Goal: Task Accomplishment & Management: Complete application form

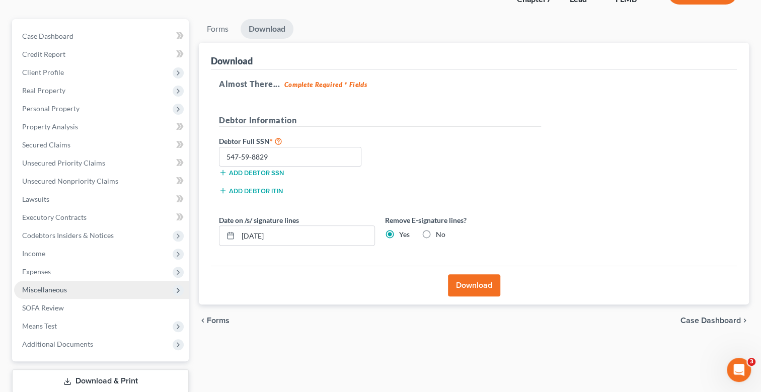
scroll to position [100, 0]
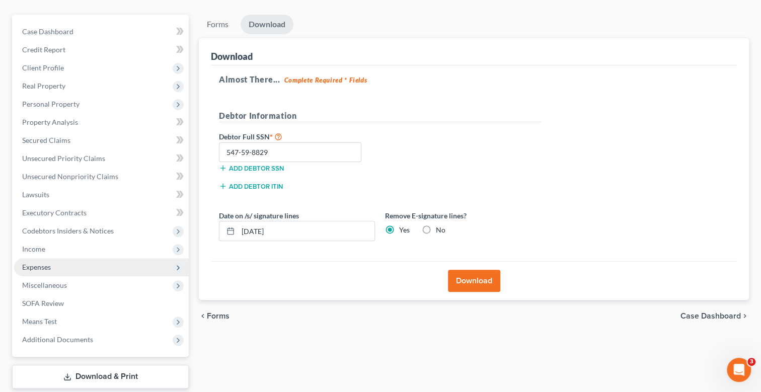
click at [45, 265] on span "Expenses" at bounding box center [36, 267] width 29 height 9
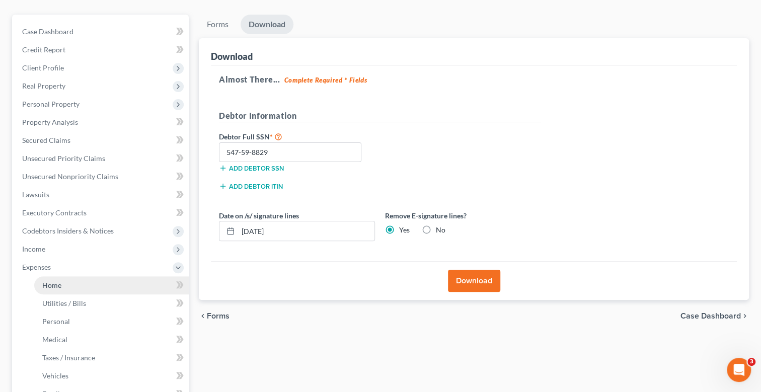
click at [60, 284] on span "Home" at bounding box center [51, 285] width 19 height 9
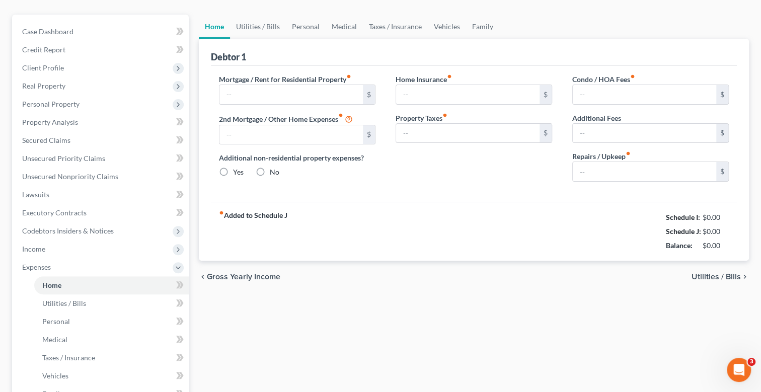
scroll to position [12, 0]
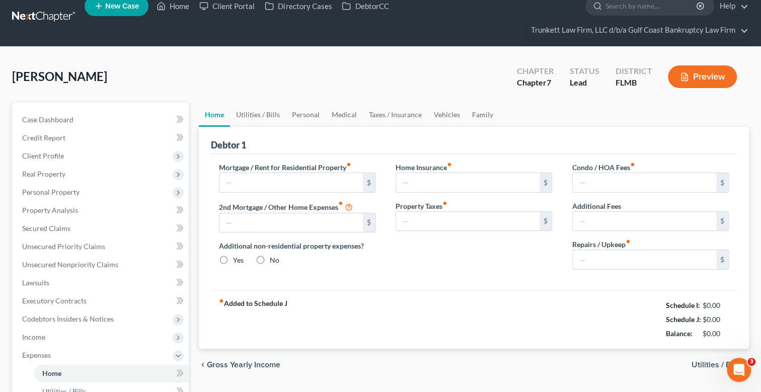
type input "0.00"
radio input "true"
type input "0.00"
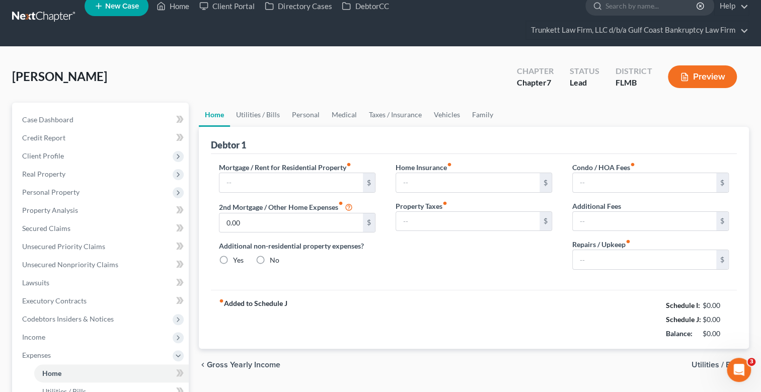
type input "0.00"
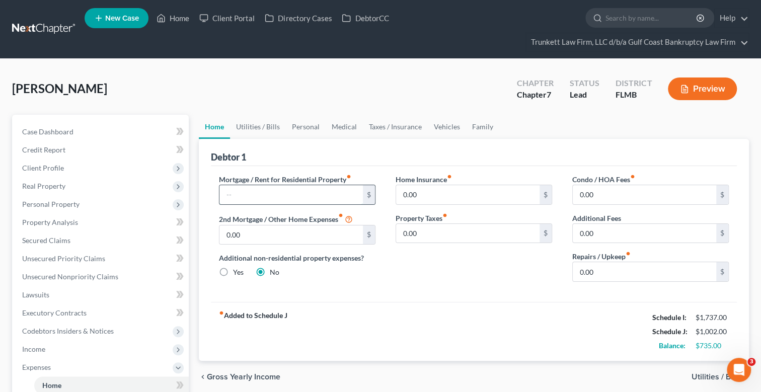
click at [277, 189] on input "text" at bounding box center [290, 194] width 143 height 19
click at [78, 196] on span "Personal Property" at bounding box center [101, 204] width 175 height 18
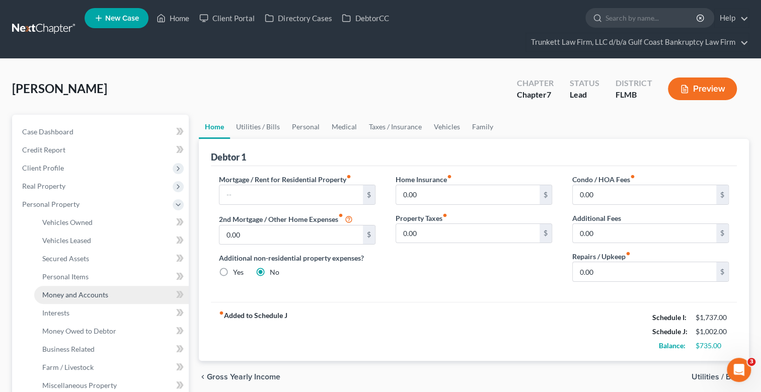
click at [88, 292] on span "Money and Accounts" at bounding box center [75, 294] width 66 height 9
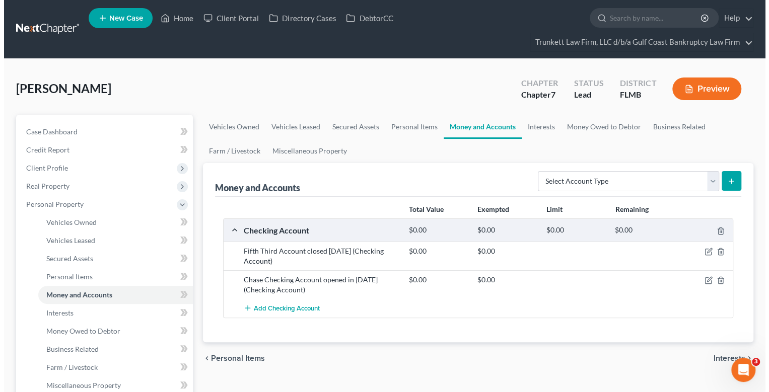
scroll to position [100, 0]
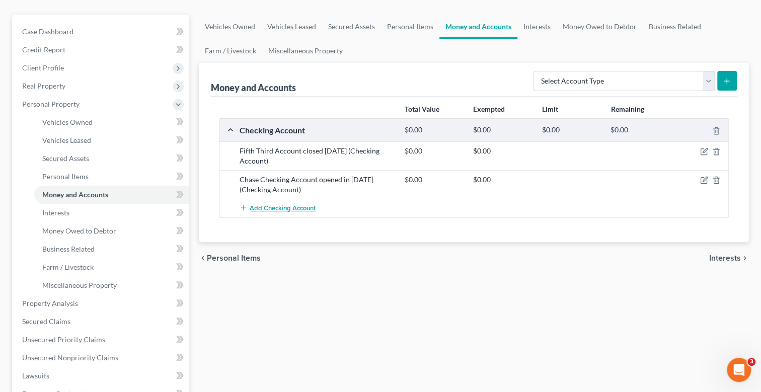
click at [284, 206] on span "Add Checking Account" at bounding box center [283, 208] width 66 height 8
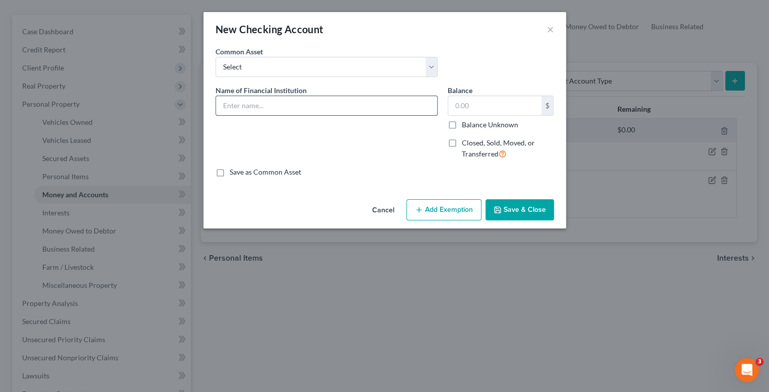
click at [269, 106] on input "text" at bounding box center [326, 105] width 221 height 19
type input "[PERSON_NAME] fargo checking account. Account is in her daughers name as custod…"
click at [485, 107] on input "text" at bounding box center [494, 105] width 93 height 19
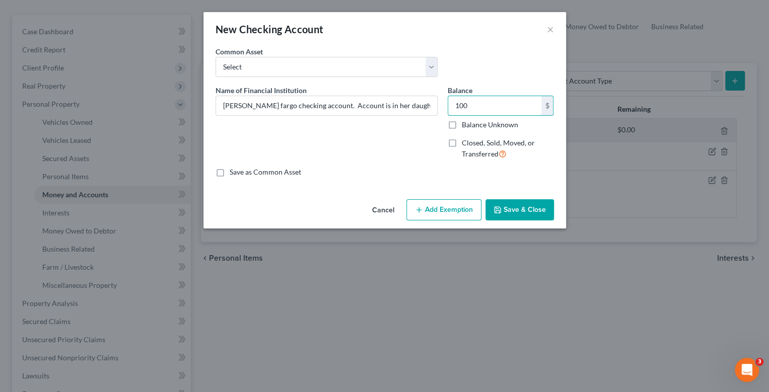
type input "100"
click at [436, 205] on button "Add Exemption" at bounding box center [443, 209] width 75 height 21
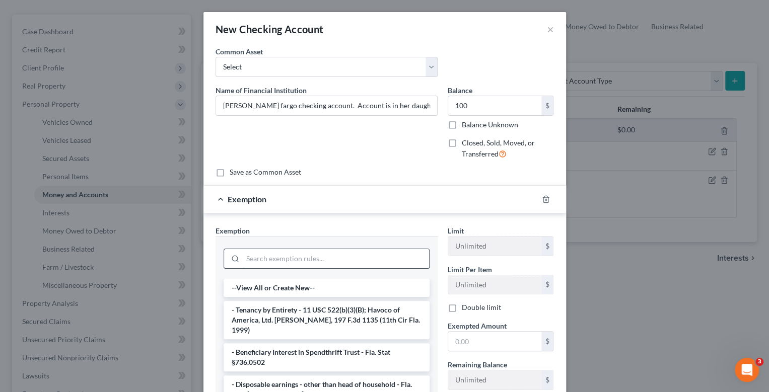
click at [268, 254] on input "search" at bounding box center [336, 258] width 186 height 19
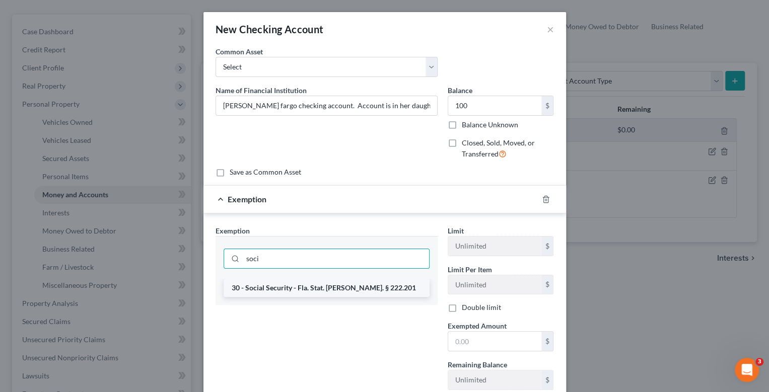
type input "soci"
click at [314, 289] on li "30 - Social Security - Fla. Stat. [PERSON_NAME]. § 222.201" at bounding box center [326, 288] width 206 height 18
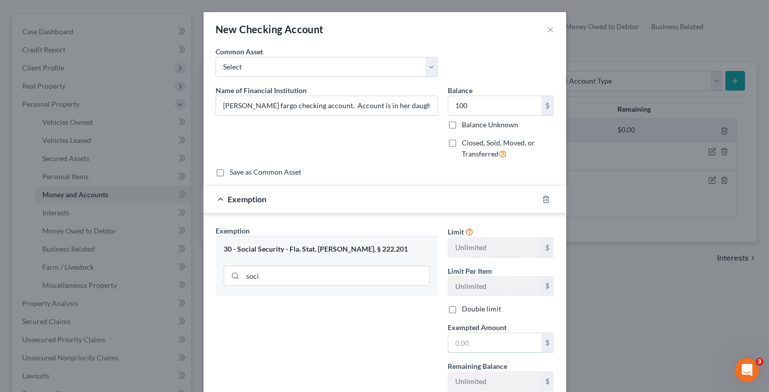
drag, startPoint x: 472, startPoint y: 342, endPoint x: 459, endPoint y: 325, distance: 21.5
click at [472, 342] on input "text" at bounding box center [494, 342] width 93 height 19
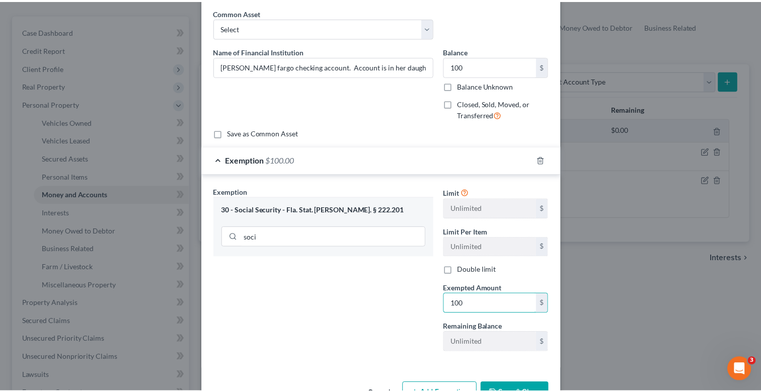
scroll to position [70, 0]
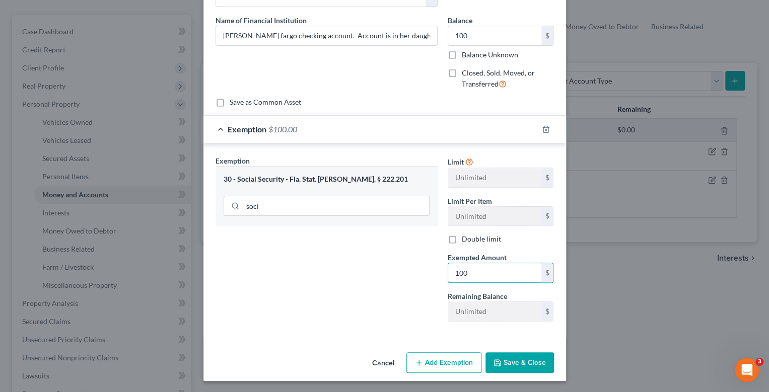
type input "100"
click at [526, 354] on button "Save & Close" at bounding box center [519, 362] width 68 height 21
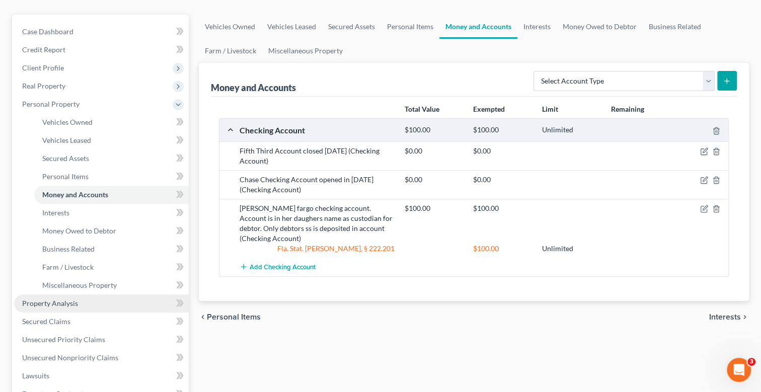
click at [67, 305] on span "Property Analysis" at bounding box center [50, 303] width 56 height 9
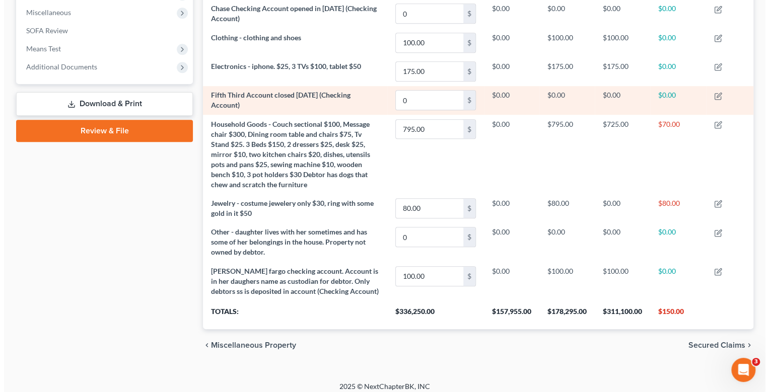
scroll to position [379, 0]
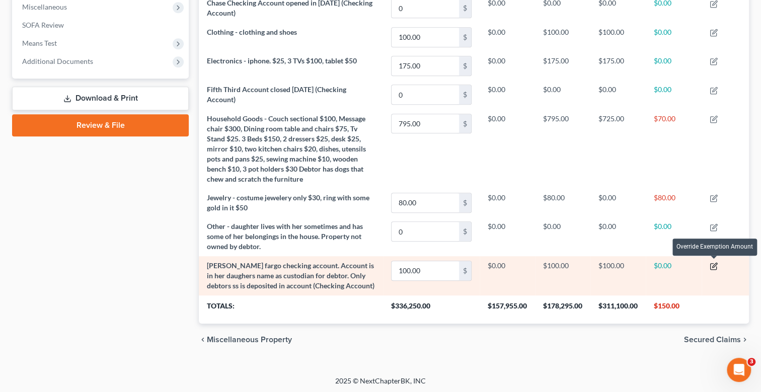
click at [715, 265] on icon "button" at bounding box center [714, 266] width 8 height 8
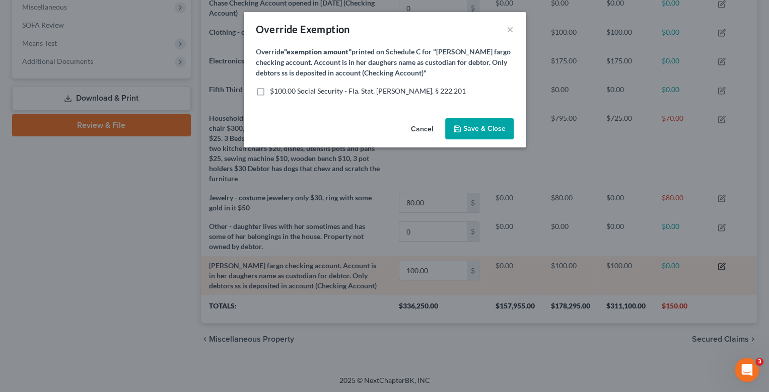
scroll to position [170, 556]
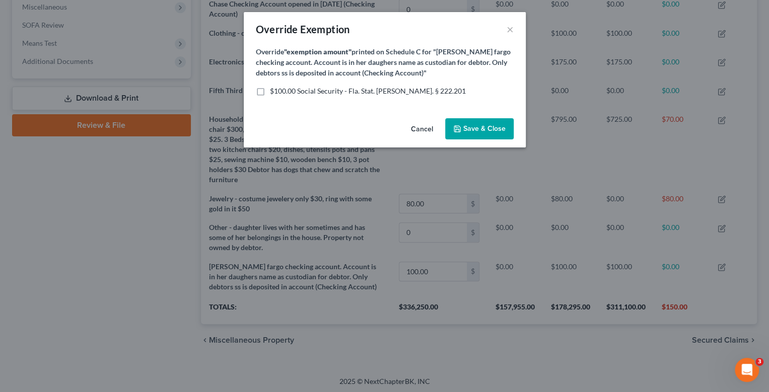
drag, startPoint x: 257, startPoint y: 94, endPoint x: 278, endPoint y: 94, distance: 21.1
click at [270, 94] on label "$100.00 Social Security - Fla. Stat. [PERSON_NAME]. § 222.201" at bounding box center [368, 91] width 196 height 10
click at [274, 93] on input "$100.00 Social Security - Fla. Stat. [PERSON_NAME]. § 222.201" at bounding box center [277, 89] width 7 height 7
checkbox input "true"
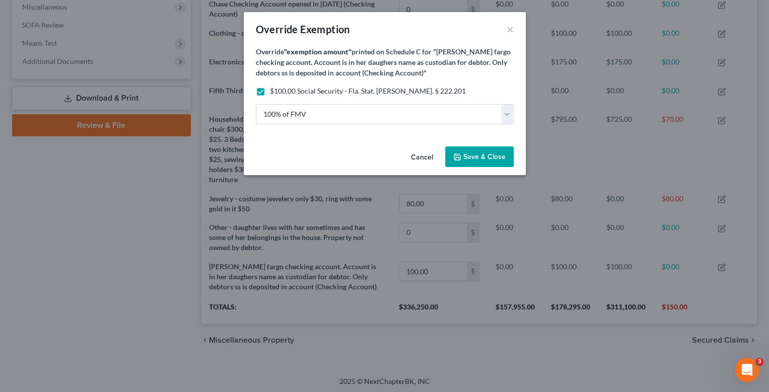
click at [485, 158] on span "Save & Close" at bounding box center [484, 157] width 42 height 9
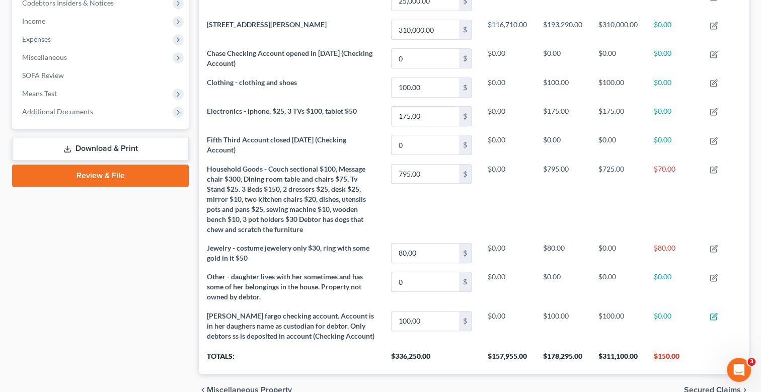
click at [109, 145] on link "Download & Print" at bounding box center [100, 149] width 177 height 24
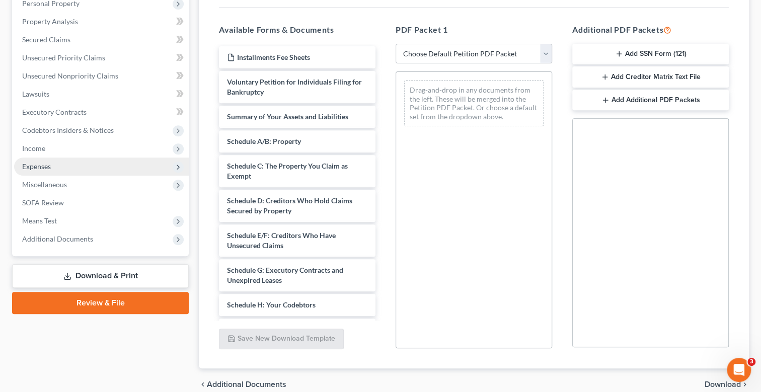
click at [60, 161] on span "Expenses" at bounding box center [101, 167] width 175 height 18
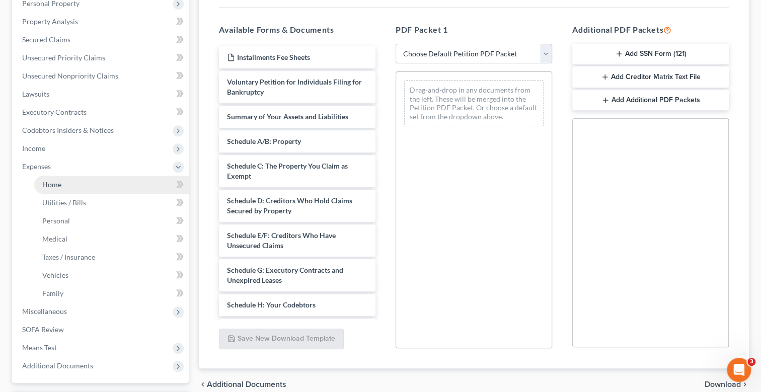
click at [82, 188] on link "Home" at bounding box center [111, 185] width 155 height 18
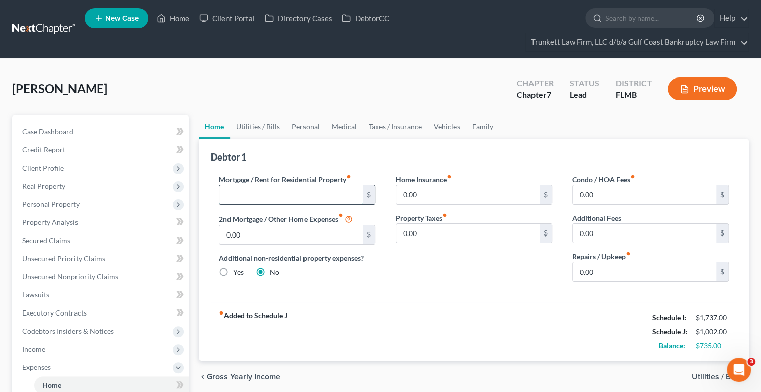
click at [245, 201] on input "text" at bounding box center [290, 194] width 143 height 19
type input "937"
click at [605, 271] on input "0.00" at bounding box center [644, 271] width 143 height 19
type input "50"
click at [263, 123] on link "Utilities / Bills" at bounding box center [258, 127] width 56 height 24
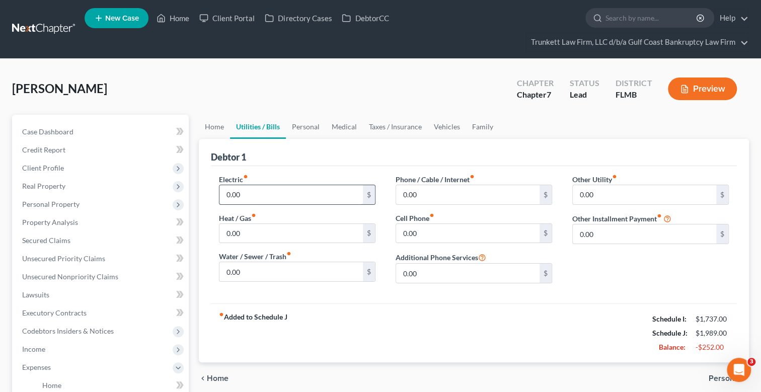
click at [257, 194] on input "0.00" at bounding box center [290, 194] width 143 height 19
type input "51"
click at [251, 269] on input "0.00" at bounding box center [290, 271] width 143 height 19
type input "40"
click at [443, 195] on input "0.00" at bounding box center [467, 194] width 143 height 19
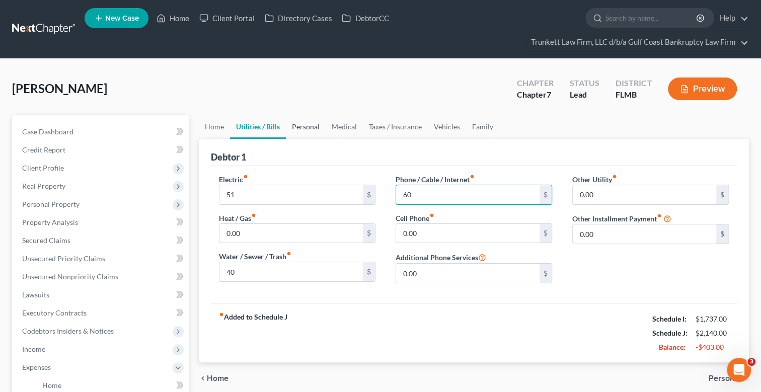
type input "60"
click at [294, 125] on link "Personal" at bounding box center [306, 127] width 40 height 24
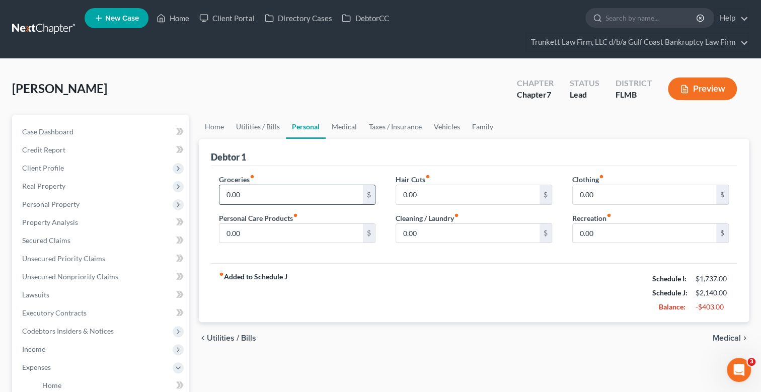
click at [263, 197] on input "0.00" at bounding box center [290, 194] width 143 height 19
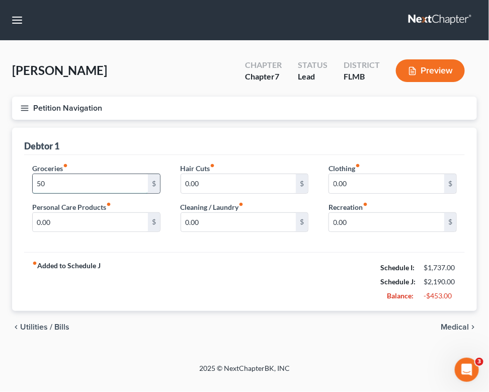
click at [73, 184] on input "50" at bounding box center [90, 183] width 115 height 19
type input "5"
type input "400"
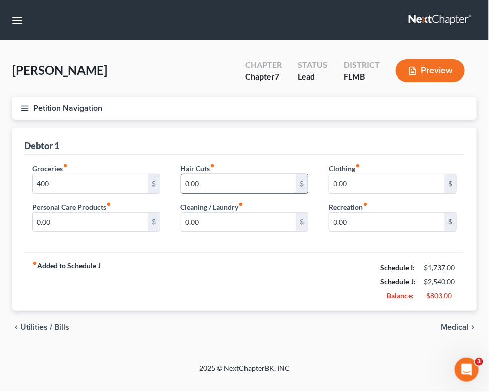
click at [218, 177] on input "0.00" at bounding box center [238, 183] width 115 height 19
type input "25"
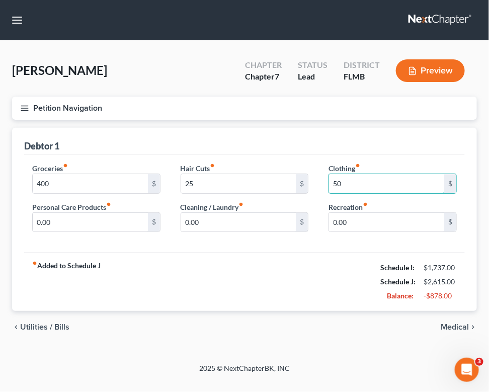
type input "50"
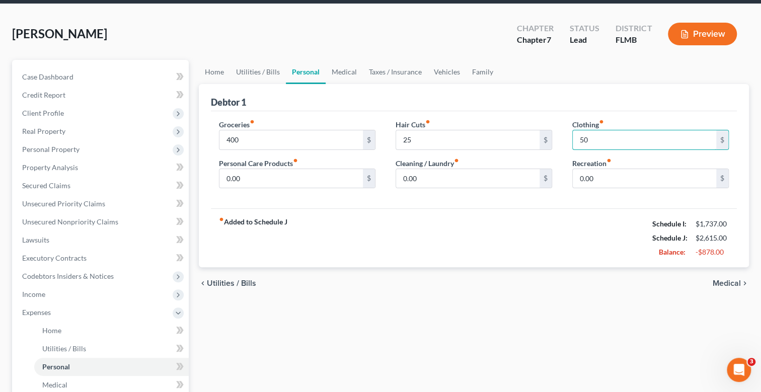
scroll to position [151, 0]
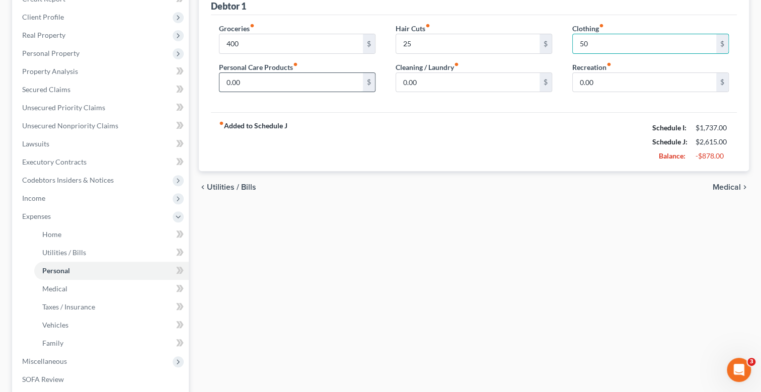
click at [247, 79] on input "0.00" at bounding box center [290, 82] width 143 height 19
type input "25"
click at [423, 86] on input "0.00" at bounding box center [467, 82] width 143 height 19
type input "25"
click at [588, 80] on input "0.00" at bounding box center [644, 82] width 143 height 19
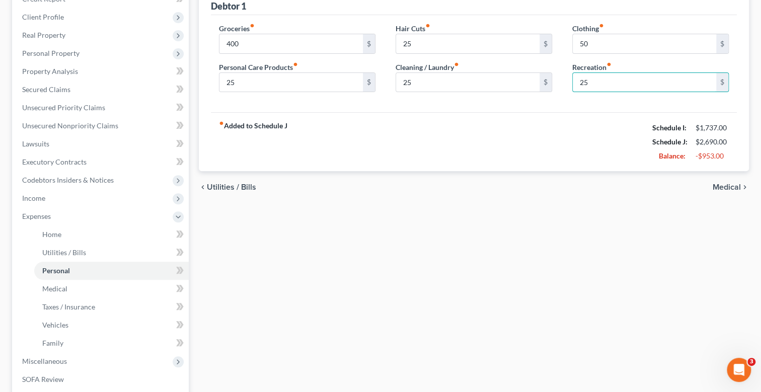
scroll to position [0, 0]
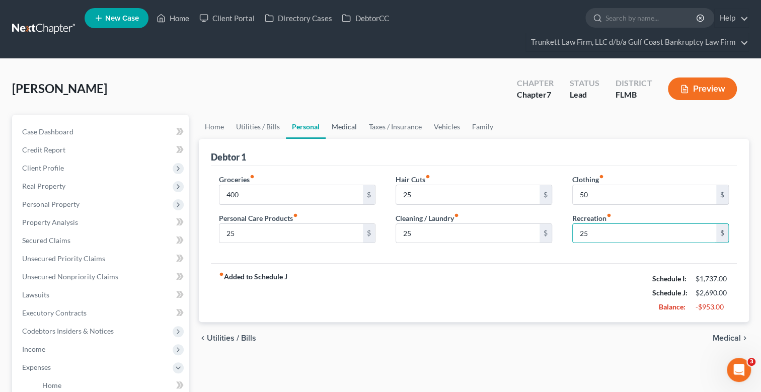
type input "25"
click at [344, 126] on link "Medical" at bounding box center [344, 127] width 37 height 24
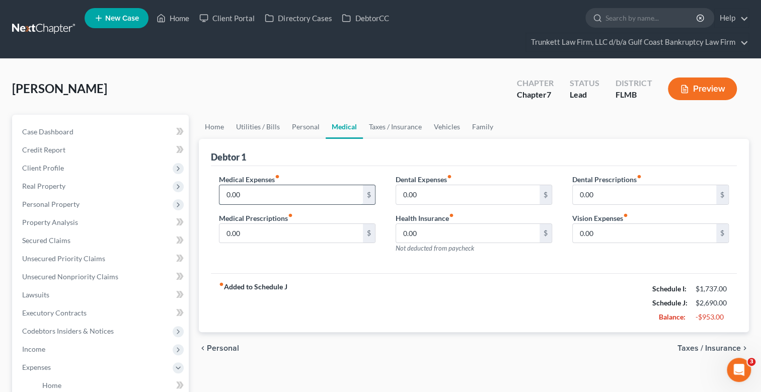
click at [253, 191] on input "0.00" at bounding box center [290, 194] width 143 height 19
type input "2"
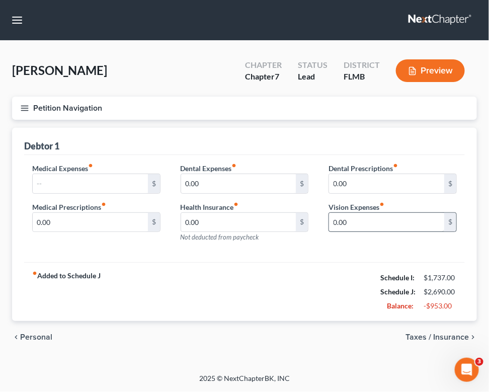
drag, startPoint x: 313, startPoint y: 198, endPoint x: 423, endPoint y: 214, distance: 111.5
click at [313, 198] on div "Dental Expenses fiber_manual_record 0.00 $ Health Insurance fiber_manual_record…" at bounding box center [245, 207] width 148 height 88
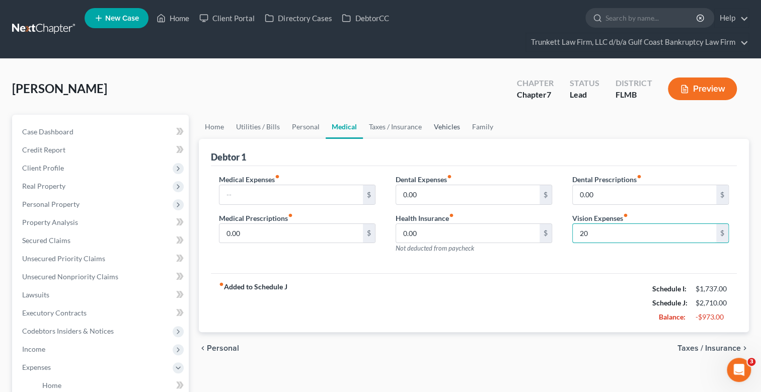
type input "20"
click at [443, 125] on link "Vehicles" at bounding box center [447, 127] width 38 height 24
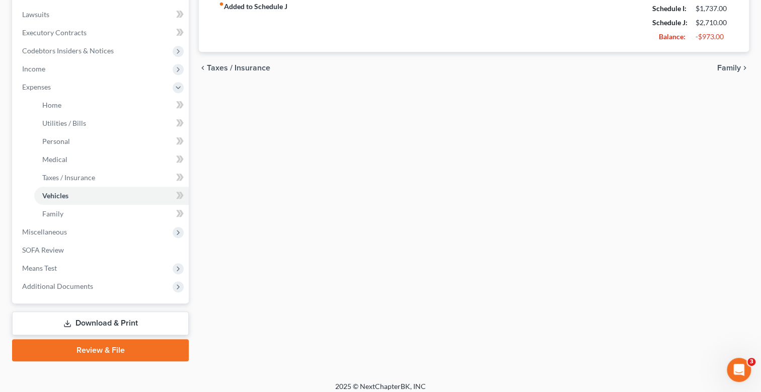
scroll to position [286, 0]
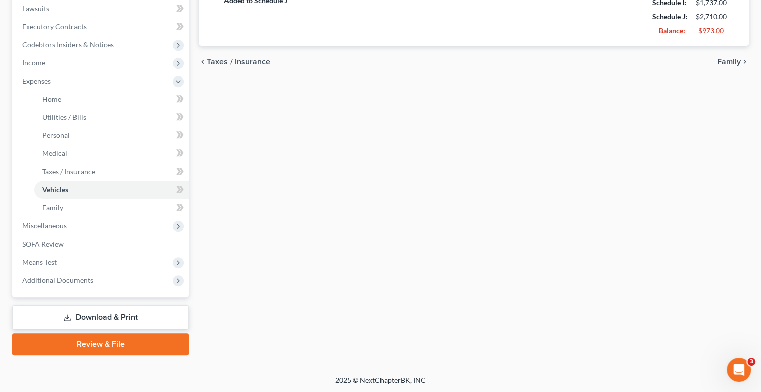
click at [128, 311] on link "Download & Print" at bounding box center [100, 318] width 177 height 24
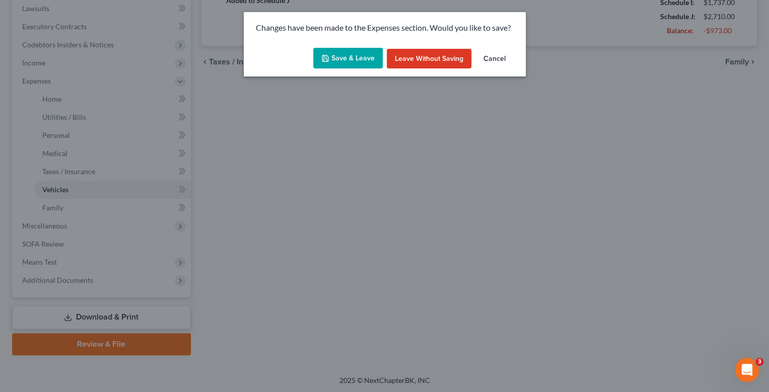
click at [361, 58] on button "Save & Leave" at bounding box center [347, 58] width 69 height 21
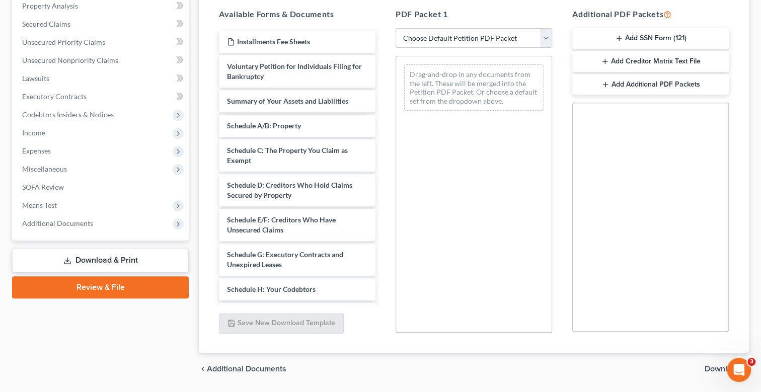
scroll to position [246, 0]
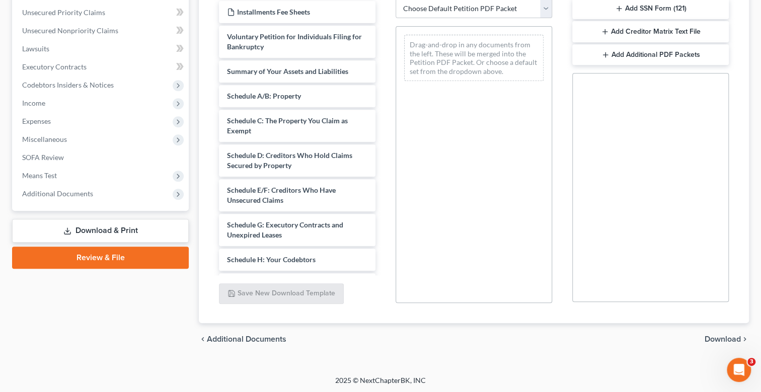
click at [114, 226] on link "Download & Print" at bounding box center [100, 231] width 177 height 24
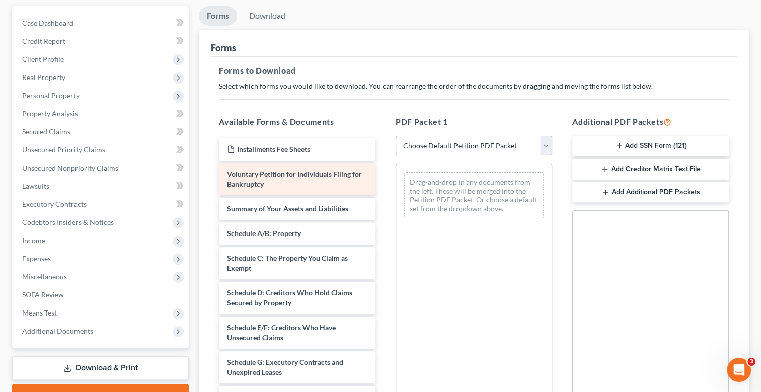
scroll to position [45, 0]
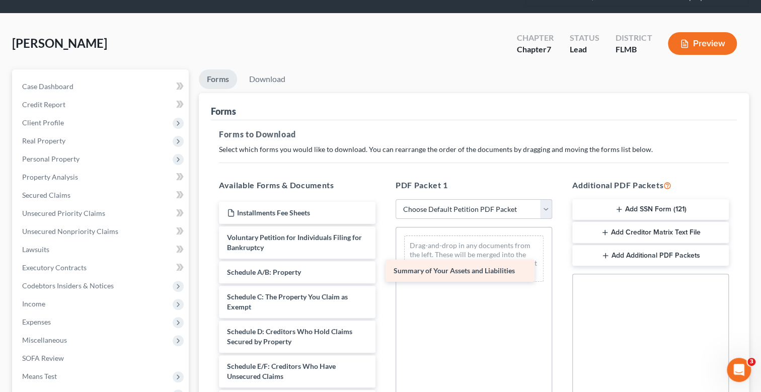
drag, startPoint x: 311, startPoint y: 266, endPoint x: 439, endPoint y: 273, distance: 129.0
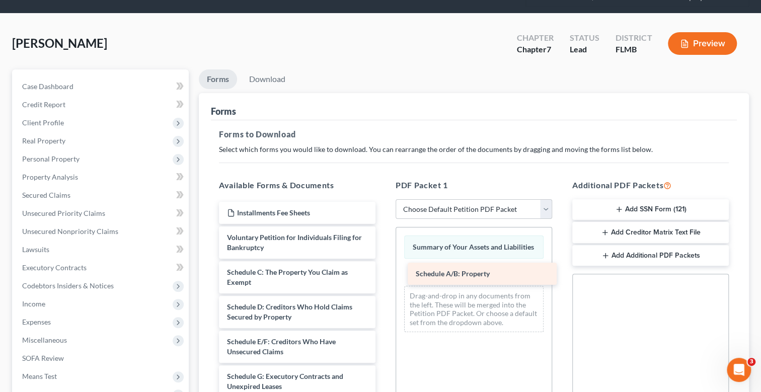
drag, startPoint x: 306, startPoint y: 269, endPoint x: 461, endPoint y: 280, distance: 155.9
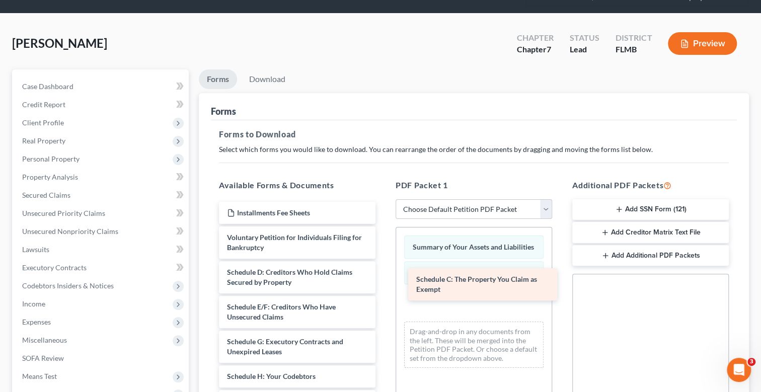
drag, startPoint x: 324, startPoint y: 272, endPoint x: 498, endPoint y: 289, distance: 175.4
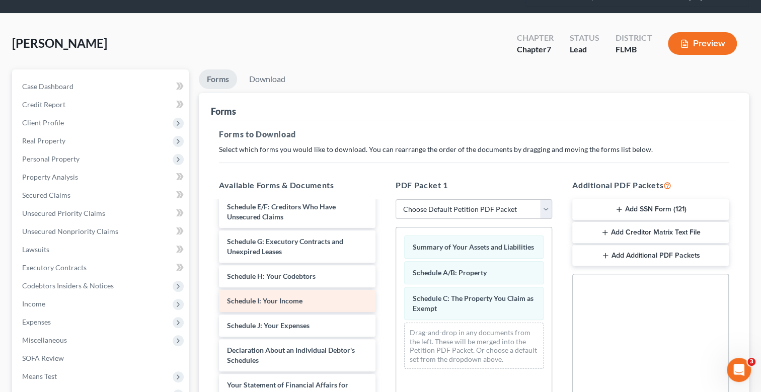
scroll to position [100, 0]
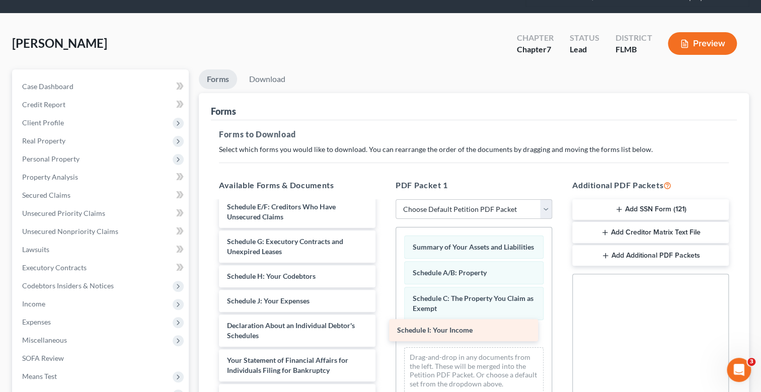
drag, startPoint x: 299, startPoint y: 299, endPoint x: 425, endPoint y: 329, distance: 129.4
click at [384, 329] on div "Schedule I: Your Income Installments Fee Sheets Voluntary Petition for Individu…" at bounding box center [297, 331] width 173 height 458
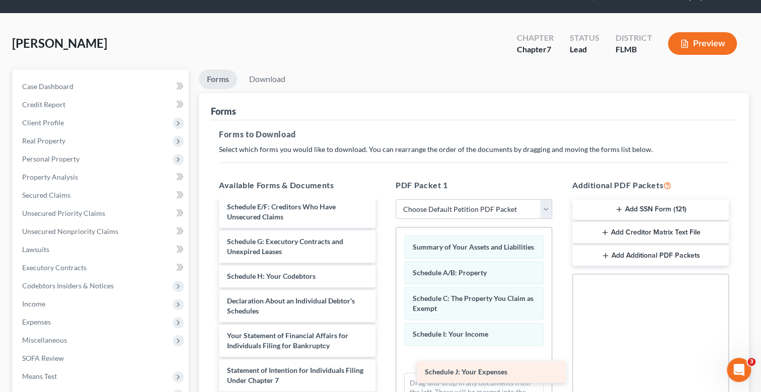
drag, startPoint x: 303, startPoint y: 293, endPoint x: 483, endPoint y: 364, distance: 193.5
click at [384, 365] on div "Schedule J: Your Expenses Installments Fee Sheets Voluntary Petition for Indivi…" at bounding box center [297, 318] width 173 height 433
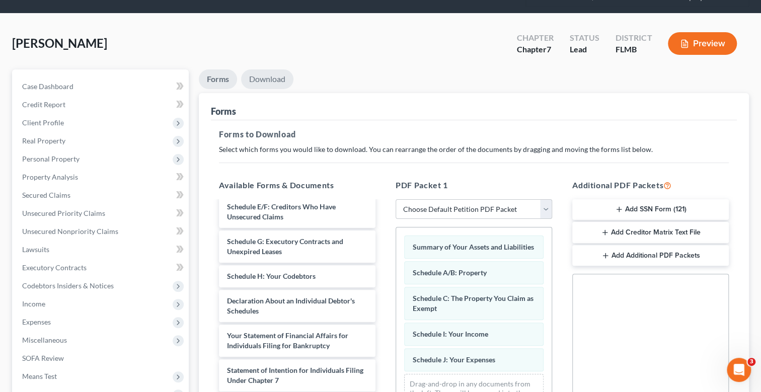
click at [267, 77] on link "Download" at bounding box center [267, 79] width 52 height 20
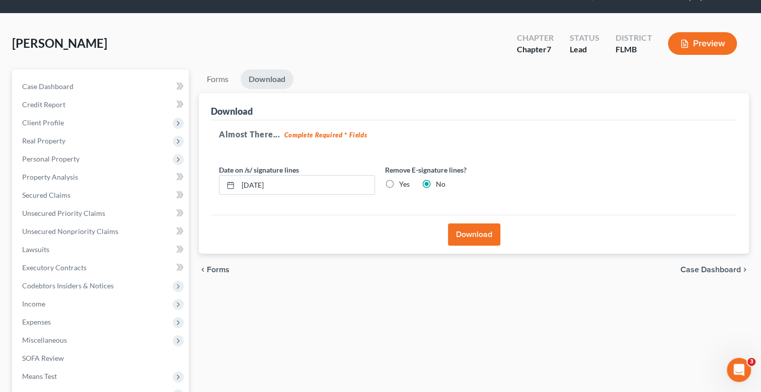
click at [475, 233] on button "Download" at bounding box center [474, 234] width 52 height 22
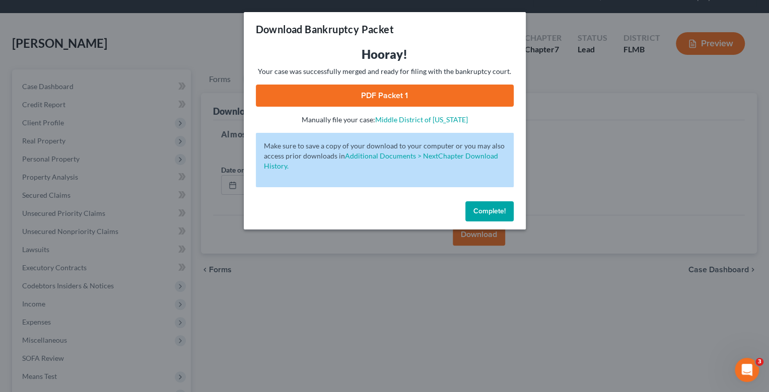
click at [410, 95] on link "PDF Packet 1" at bounding box center [385, 96] width 258 height 22
click at [493, 214] on span "Complete!" at bounding box center [489, 211] width 32 height 9
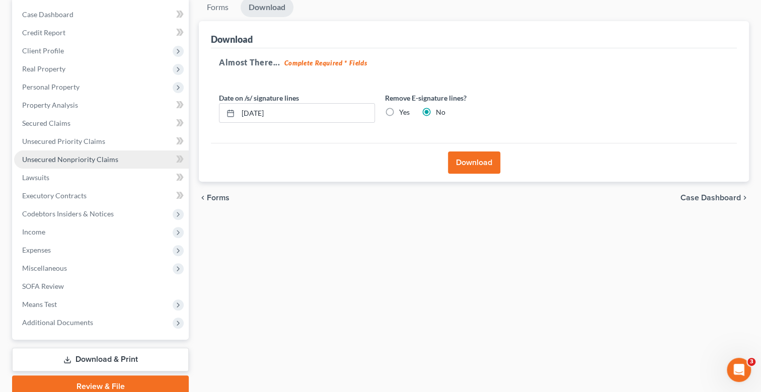
scroll to position [9, 0]
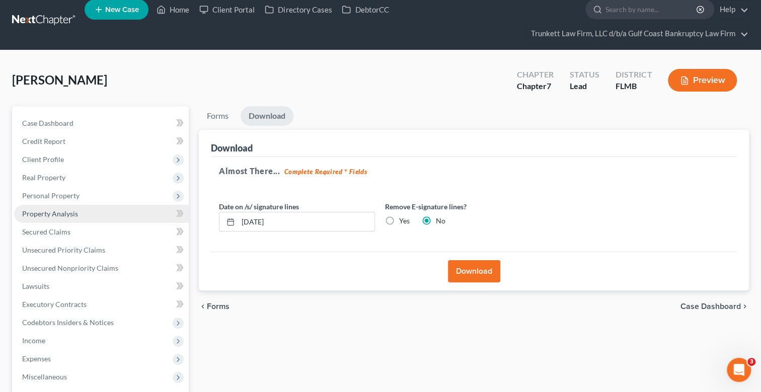
click at [63, 211] on span "Property Analysis" at bounding box center [50, 213] width 56 height 9
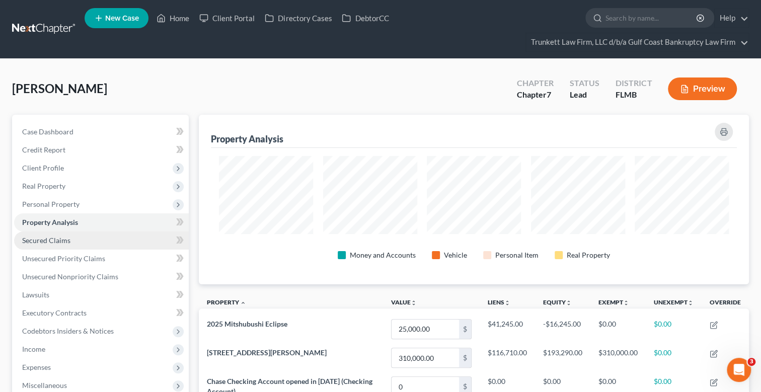
scroll to position [169, 550]
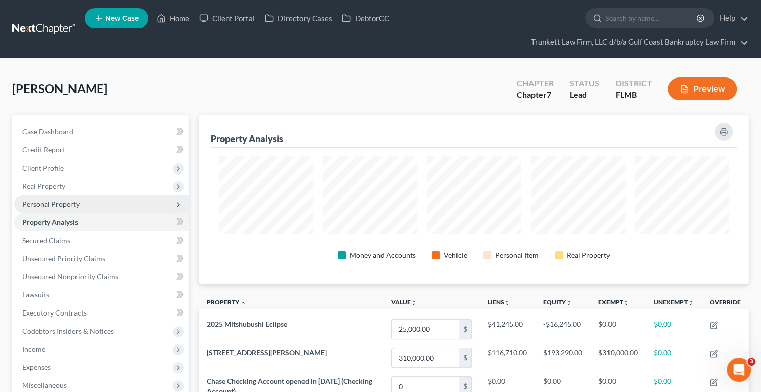
click at [65, 203] on span "Personal Property" at bounding box center [50, 204] width 57 height 9
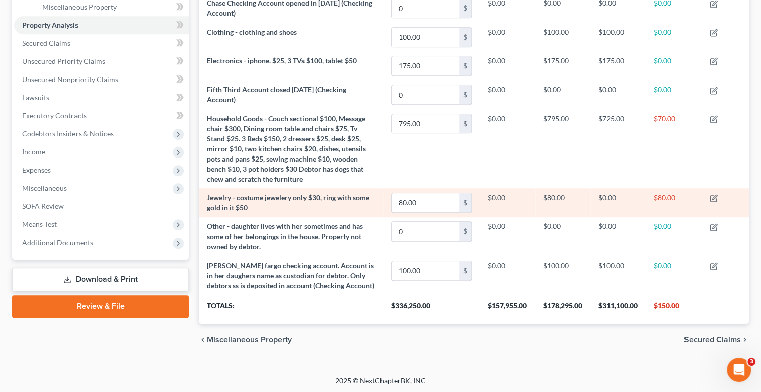
scroll to position [127, 0]
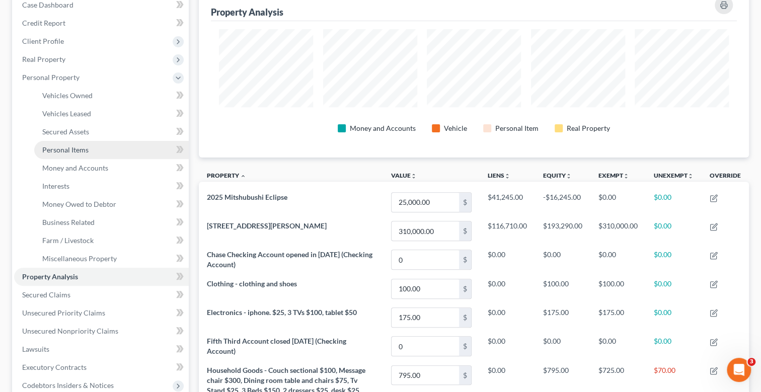
click at [74, 148] on span "Personal Items" at bounding box center [65, 149] width 46 height 9
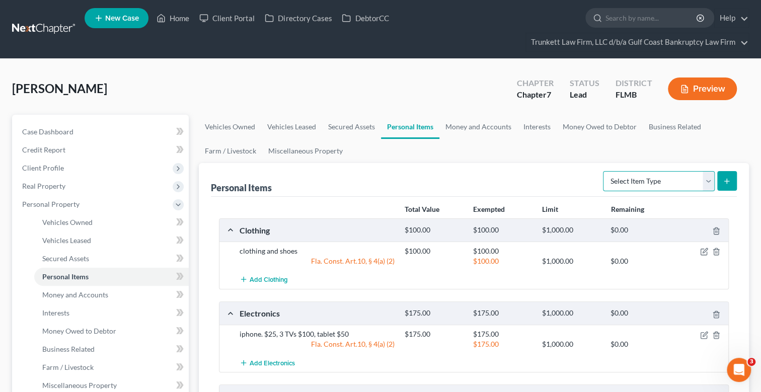
click at [707, 181] on select "Select Item Type Clothing Collectibles Of Value Electronics Firearms Household …" at bounding box center [659, 181] width 112 height 20
select select "other"
click at [604, 171] on select "Select Item Type Clothing Collectibles Of Value Electronics Firearms Household …" at bounding box center [659, 181] width 112 height 20
click at [726, 178] on icon "submit" at bounding box center [727, 181] width 8 height 8
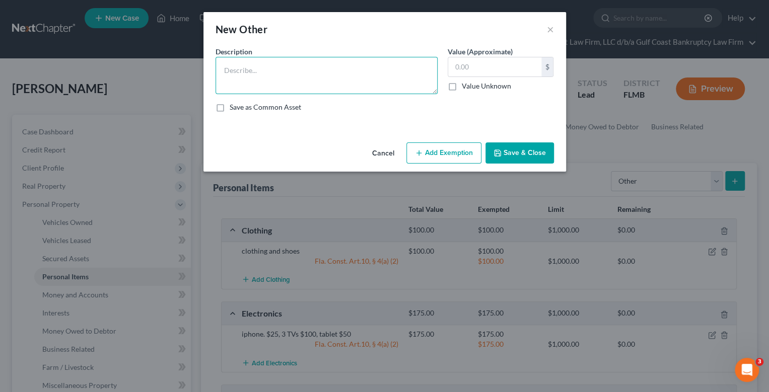
click at [266, 70] on textarea at bounding box center [326, 75] width 222 height 37
type textarea "solar panels. Surrender to solar panel creditor"
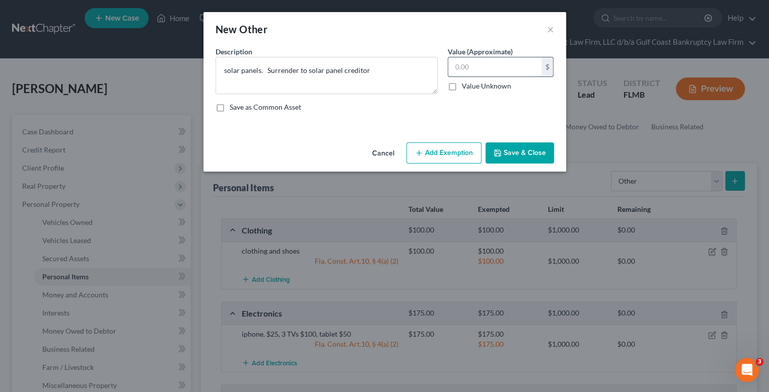
click at [472, 72] on input "text" at bounding box center [494, 66] width 93 height 19
type input "5,000"
click at [458, 151] on button "Add Exemption" at bounding box center [443, 152] width 75 height 21
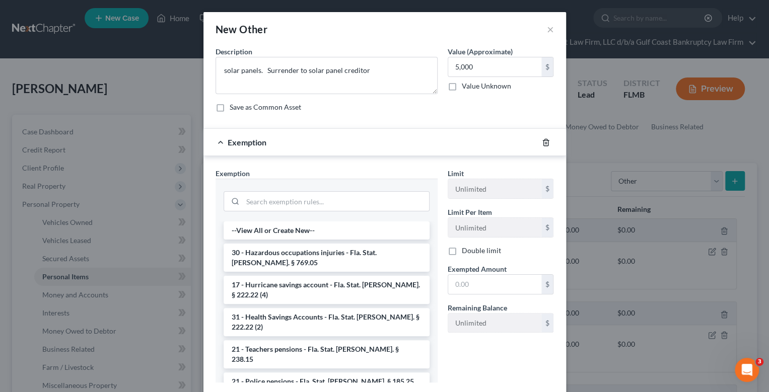
click at [542, 140] on icon "button" at bounding box center [546, 142] width 8 height 8
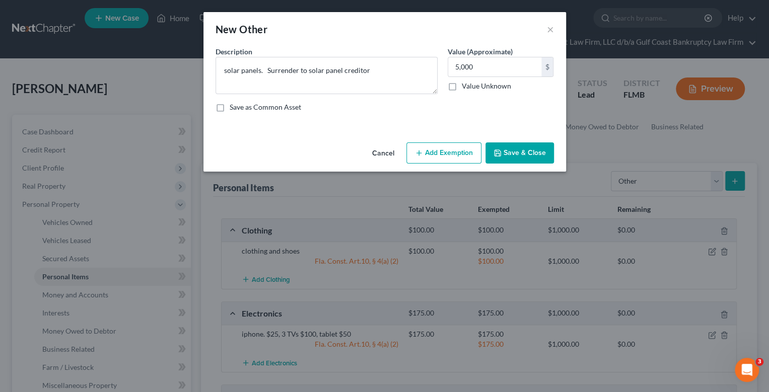
drag, startPoint x: 523, startPoint y: 148, endPoint x: 510, endPoint y: 195, distance: 49.0
click at [523, 148] on button "Save & Close" at bounding box center [519, 152] width 68 height 21
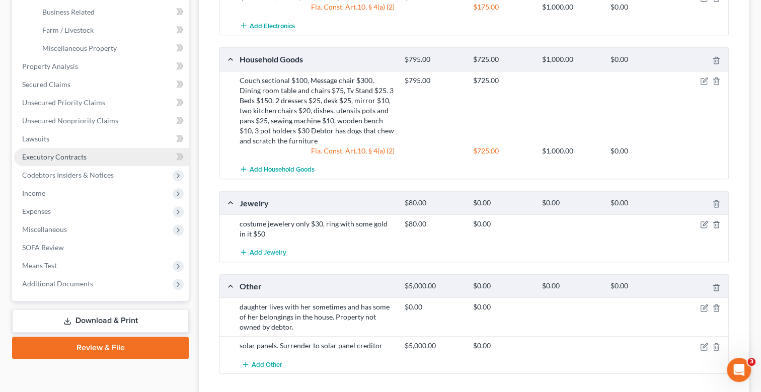
scroll to position [201, 0]
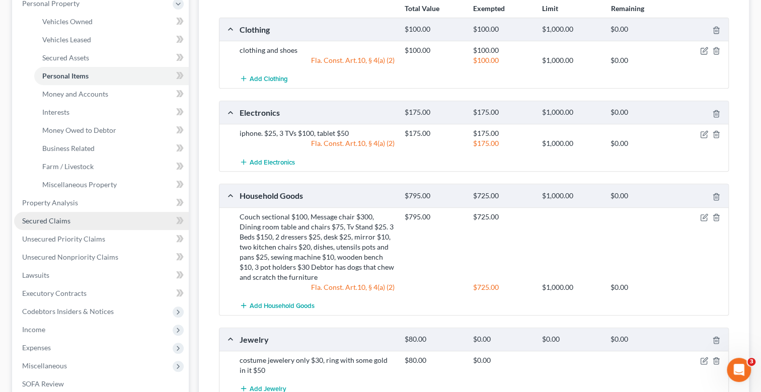
click at [75, 219] on link "Secured Claims" at bounding box center [101, 221] width 175 height 18
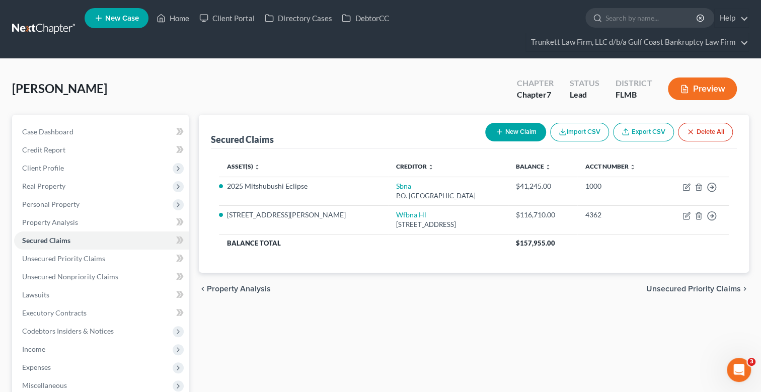
click at [524, 132] on button "New Claim" at bounding box center [515, 132] width 61 height 19
select select "0"
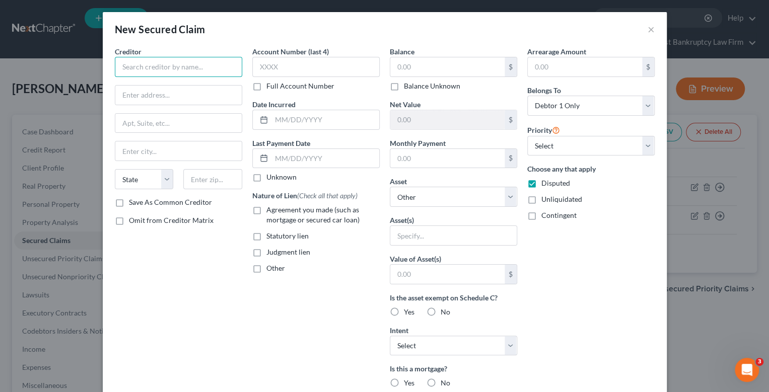
click at [179, 66] on input "text" at bounding box center [178, 67] width 127 height 20
type input "Solar Panel Creditor"
click at [433, 69] on input "text" at bounding box center [447, 66] width 114 height 19
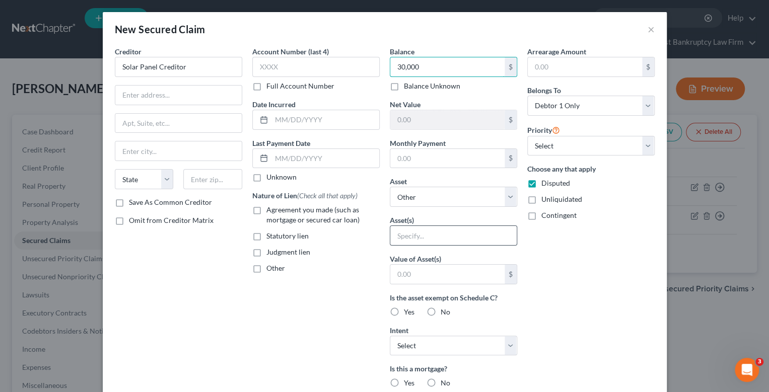
type input "30,000"
click at [430, 235] on input "text" at bounding box center [453, 235] width 126 height 19
click at [400, 233] on input "text" at bounding box center [453, 235] width 126 height 19
drag, startPoint x: 402, startPoint y: 234, endPoint x: 418, endPoint y: 235, distance: 16.7
click at [402, 235] on input "text" at bounding box center [453, 235] width 126 height 19
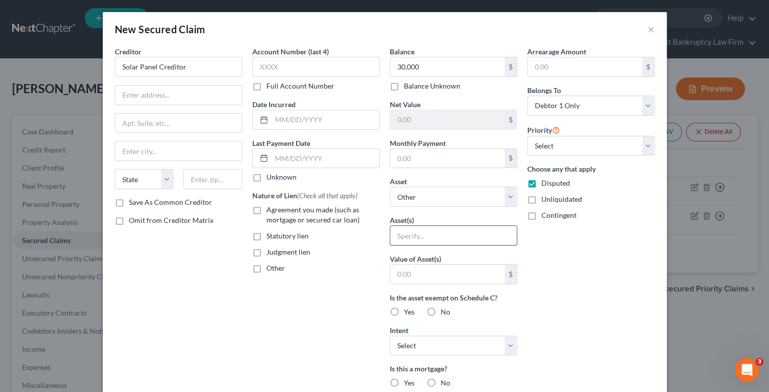
click at [418, 235] on input "text" at bounding box center [453, 235] width 126 height 19
click at [408, 198] on select "Select Other Multiple Assets Fifth Third Account closed [DATE] (Checking Accoun…" at bounding box center [453, 197] width 127 height 20
select select "11"
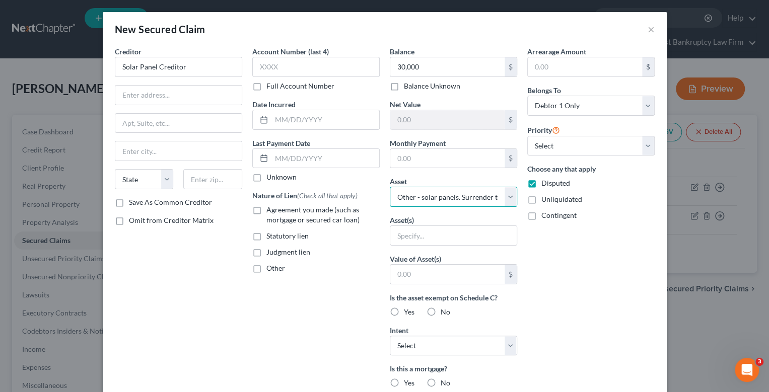
click at [390, 187] on select "Select Other Multiple Assets Fifth Third Account closed [DATE] (Checking Accoun…" at bounding box center [453, 197] width 127 height 20
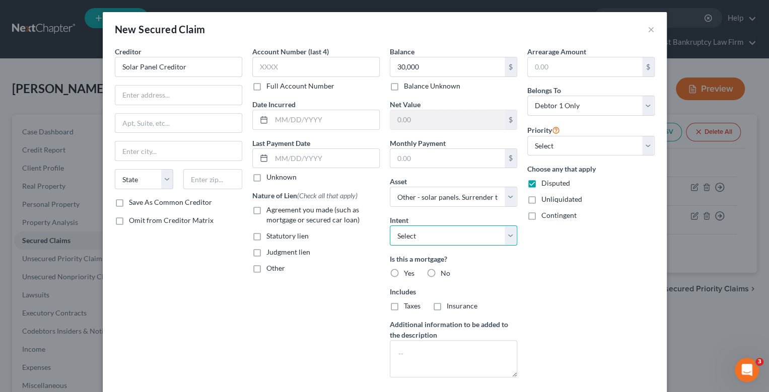
click at [417, 230] on select "Select Surrender Redeem Reaffirm Avoid Other" at bounding box center [453, 235] width 127 height 20
select select "0"
click at [390, 225] on select "Select Surrender Redeem Reaffirm Avoid Other" at bounding box center [453, 235] width 127 height 20
click at [440, 272] on label "No" at bounding box center [445, 273] width 10 height 10
click at [444, 272] on input "No" at bounding box center [447, 271] width 7 height 7
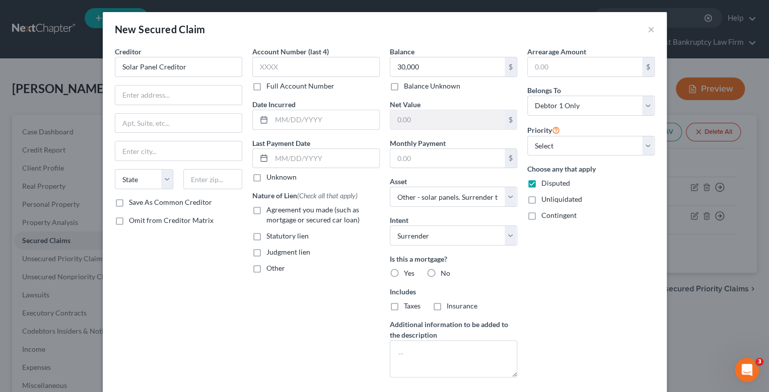
radio input "true"
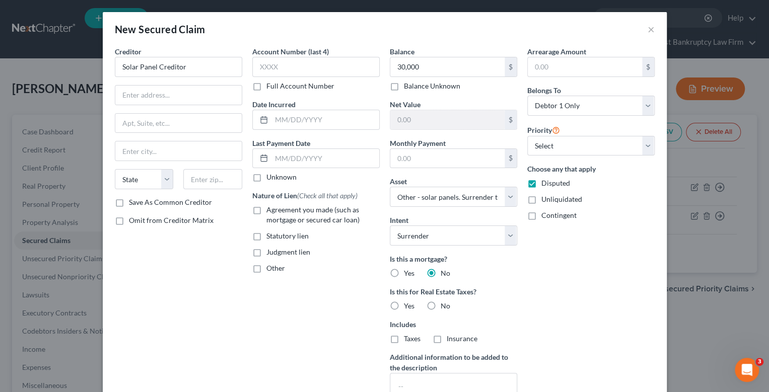
click at [440, 306] on label "No" at bounding box center [445, 306] width 10 height 10
click at [444, 306] on input "No" at bounding box center [447, 304] width 7 height 7
radio input "true"
drag, startPoint x: 431, startPoint y: 337, endPoint x: 531, endPoint y: 339, distance: 99.2
click at [446, 337] on label "Insurance" at bounding box center [461, 339] width 31 height 10
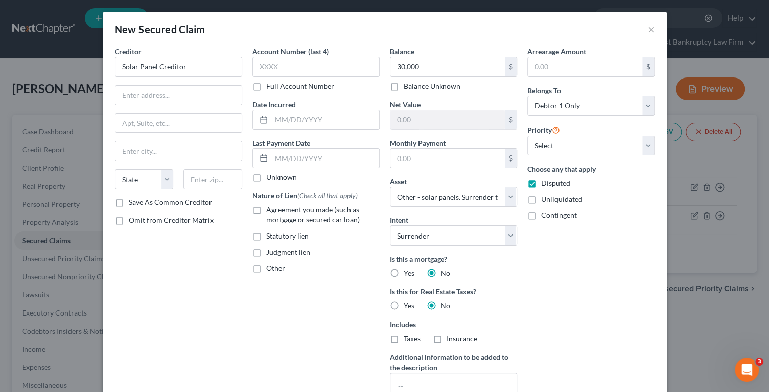
click at [450, 337] on input "Insurance" at bounding box center [453, 337] width 7 height 7
checkbox input "true"
click at [548, 147] on select "Select 1st 2nd 3rd 4th 5th 6th 7th 8th 9th 10th 11th 12th 13th 14th 15th 16th 1…" at bounding box center [590, 146] width 127 height 20
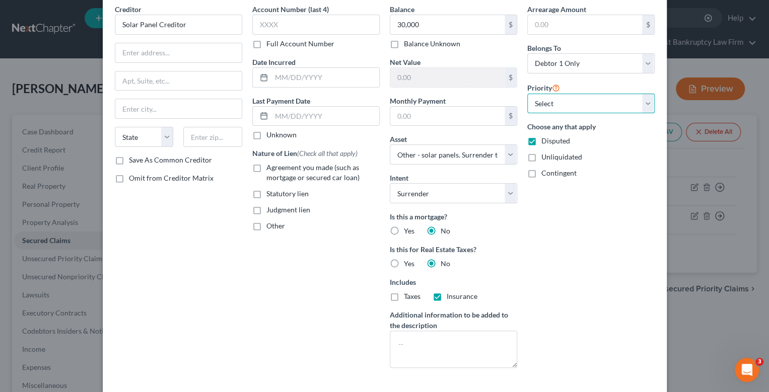
scroll to position [88, 0]
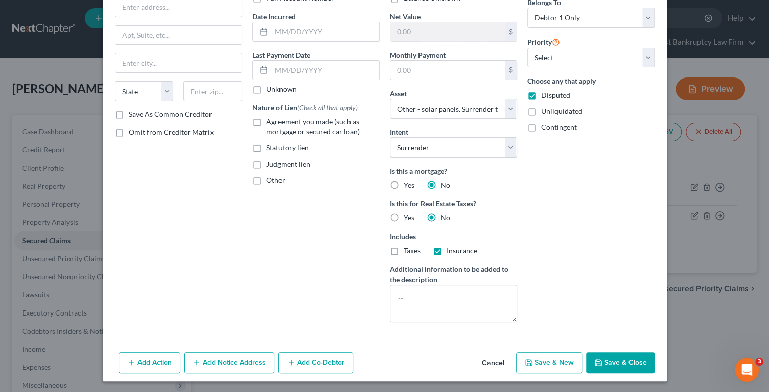
click at [617, 363] on button "Save & Close" at bounding box center [620, 362] width 68 height 21
select select
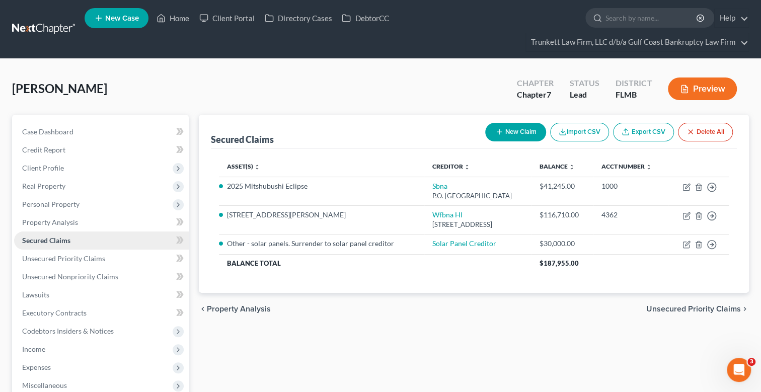
drag, startPoint x: 600, startPoint y: 365, endPoint x: 68, endPoint y: 240, distance: 546.2
click at [68, 240] on span "Secured Claims" at bounding box center [46, 240] width 48 height 9
click at [685, 242] on icon "button" at bounding box center [687, 245] width 8 height 8
select select "11"
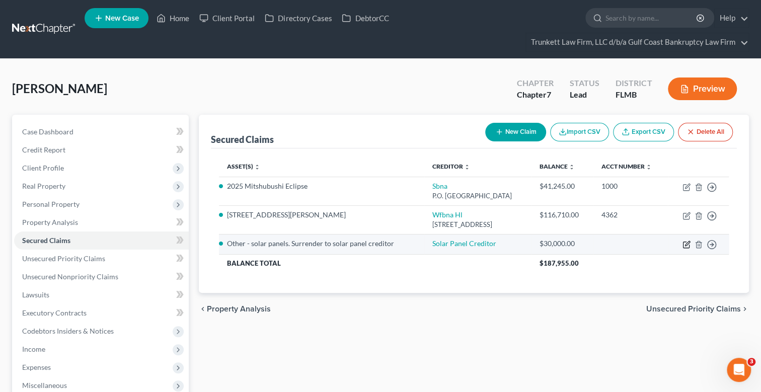
select select "0"
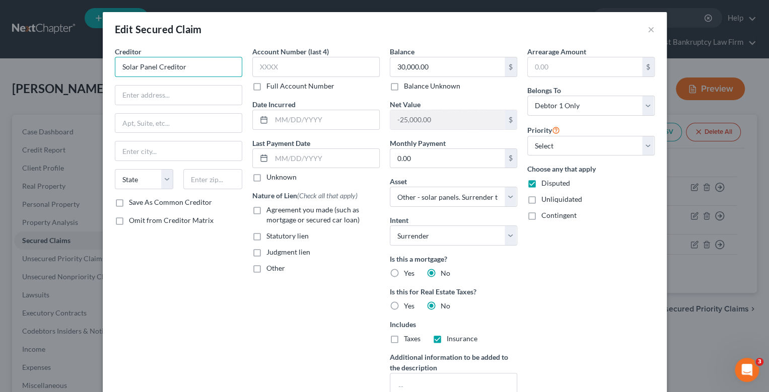
click at [183, 64] on input "Solar Panel Creditor" at bounding box center [178, 67] width 127 height 20
drag, startPoint x: 185, startPoint y: 65, endPoint x: 28, endPoint y: 63, distance: 157.6
click at [32, 63] on div "Edit Secured Claim × Creditor * Solar Panel Creditor State [US_STATE] AK AR AZ …" at bounding box center [384, 196] width 769 height 392
type input "Momuntum Solar"
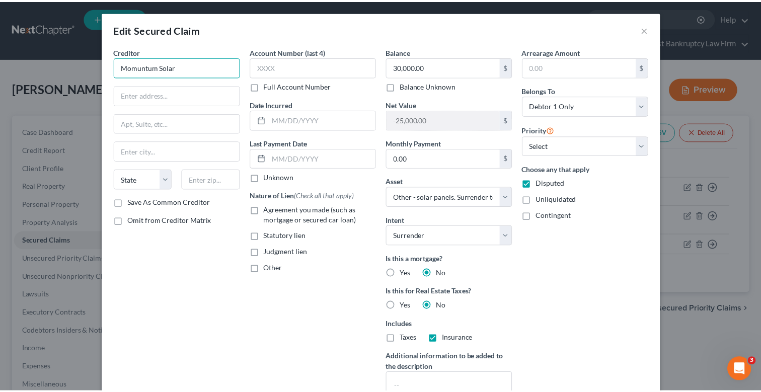
scroll to position [117, 0]
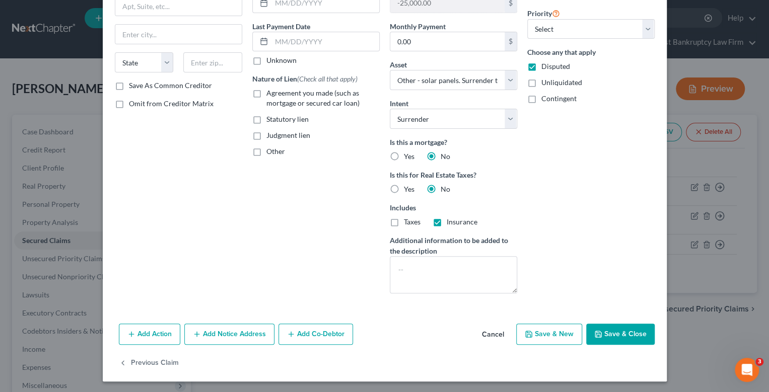
click at [612, 331] on button "Save & Close" at bounding box center [620, 334] width 68 height 21
select select
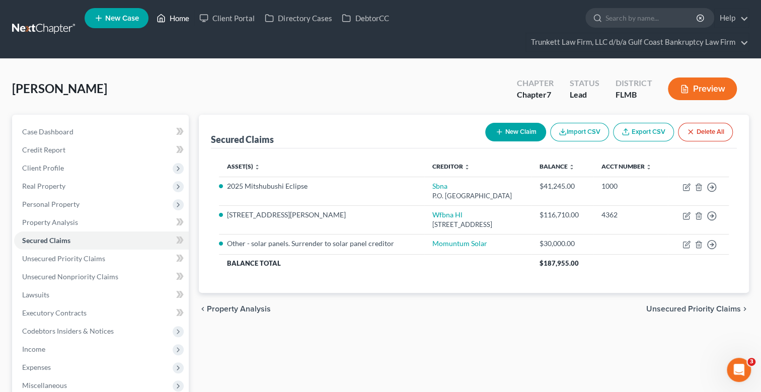
click at [185, 15] on link "Home" at bounding box center [173, 18] width 43 height 18
